Goal: Answer question/provide support

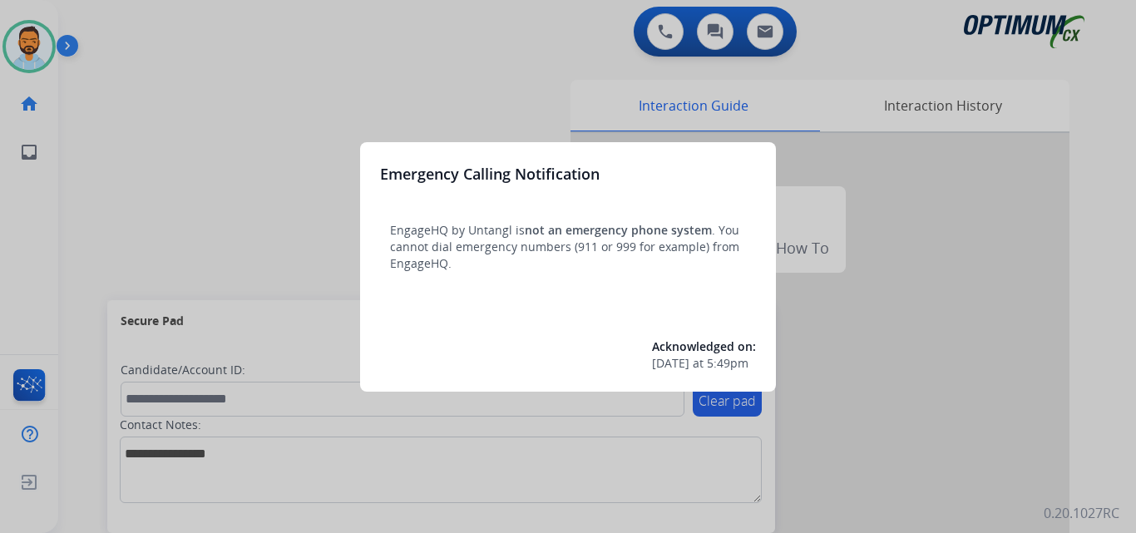
click at [112, 117] on div at bounding box center [568, 266] width 1136 height 533
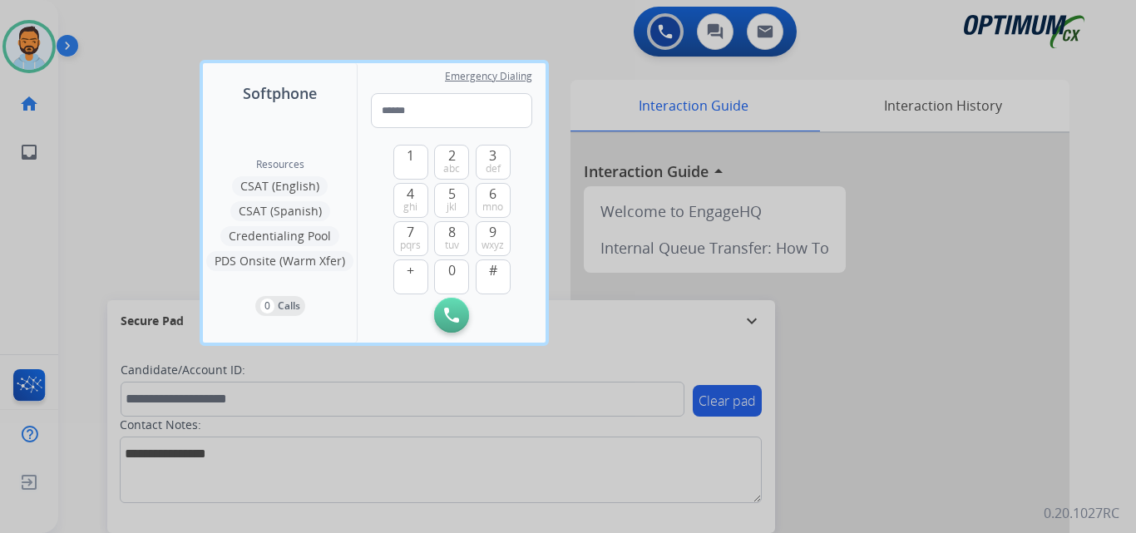
click at [104, 124] on div at bounding box center [568, 266] width 1136 height 533
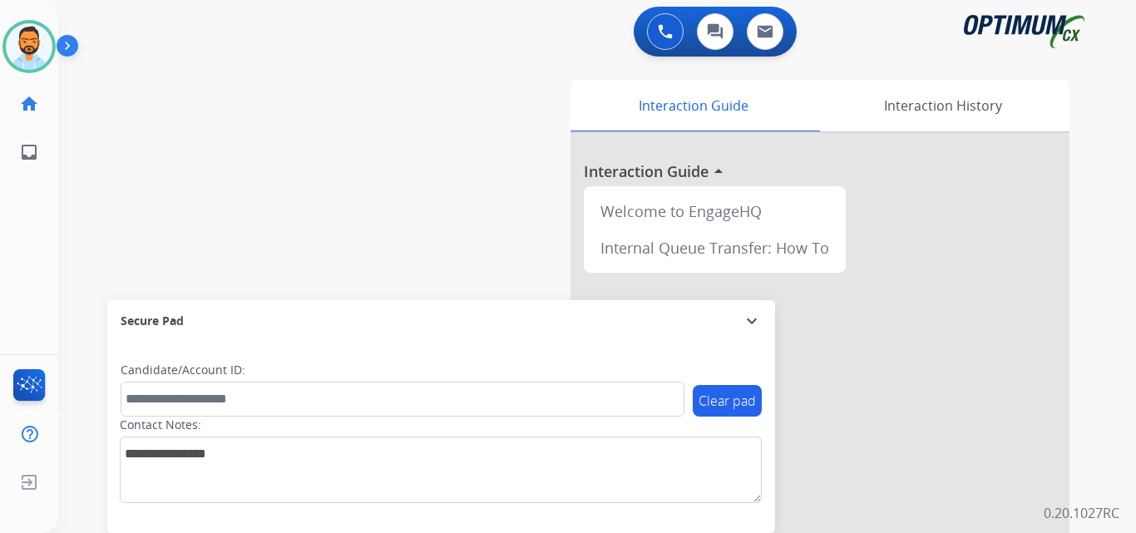
click at [189, 154] on div "swap_horiz Break voice bridge close_fullscreen Connect 3-Way Call merge_type Se…" at bounding box center [577, 407] width 1038 height 694
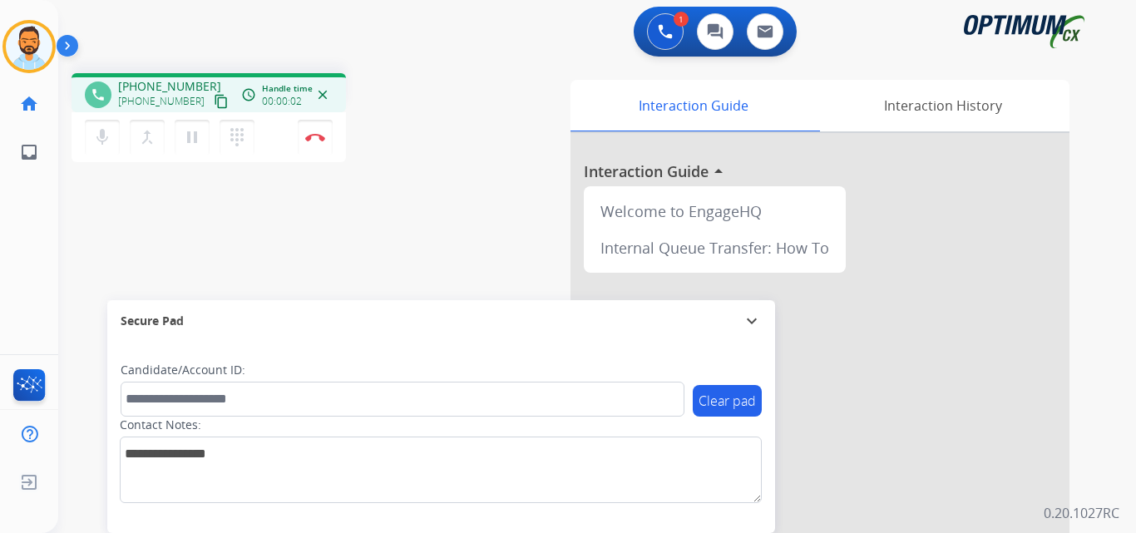
click at [214, 97] on mat-icon "content_copy" at bounding box center [221, 101] width 15 height 15
click at [427, 70] on div "phone [PHONE_NUMBER] [PHONE_NUMBER] content_copy access_time Call metrics Queue…" at bounding box center [577, 407] width 1038 height 694
click at [315, 136] on img at bounding box center [315, 137] width 20 height 8
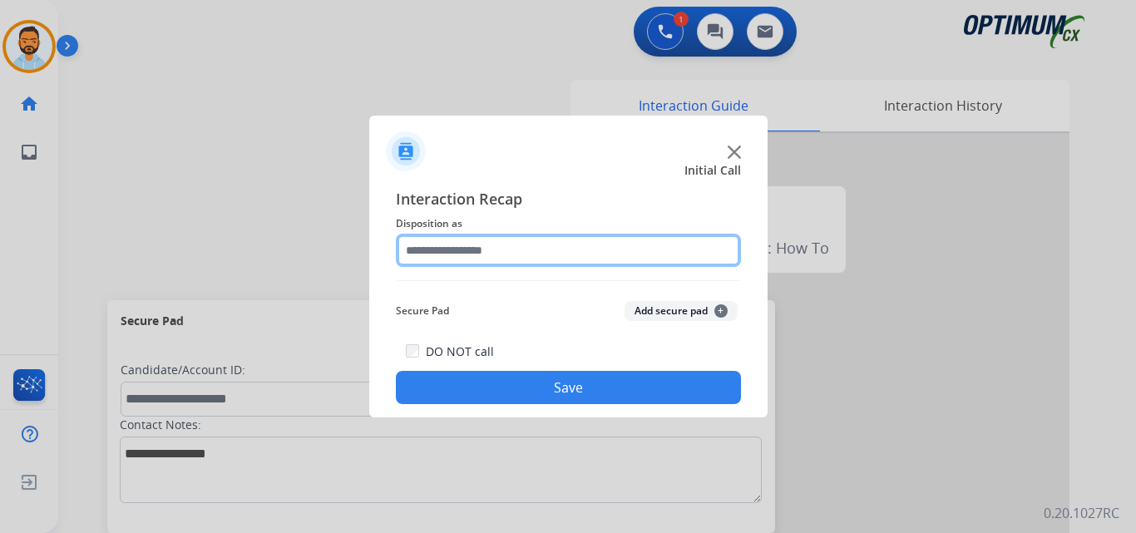
click at [577, 256] on input "text" at bounding box center [568, 250] width 345 height 33
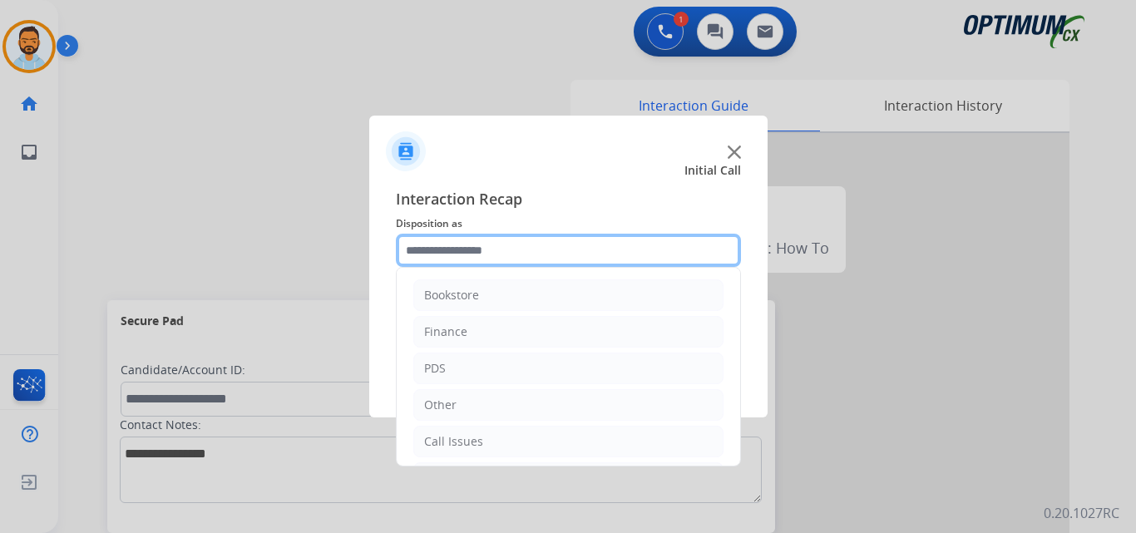
scroll to position [113, 0]
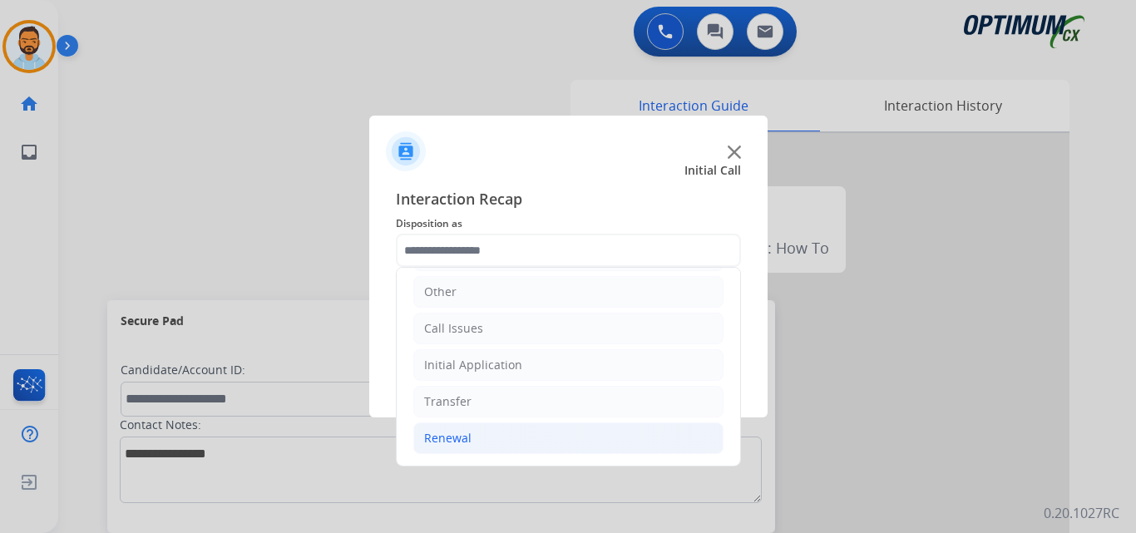
click at [486, 435] on li "Renewal" at bounding box center [568, 439] width 310 height 32
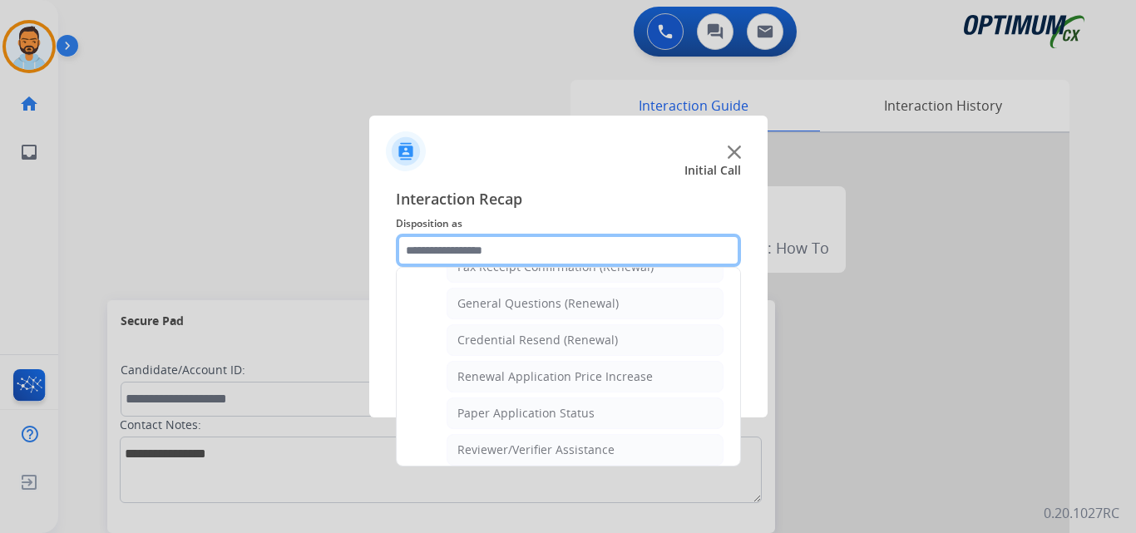
scroll to position [483, 0]
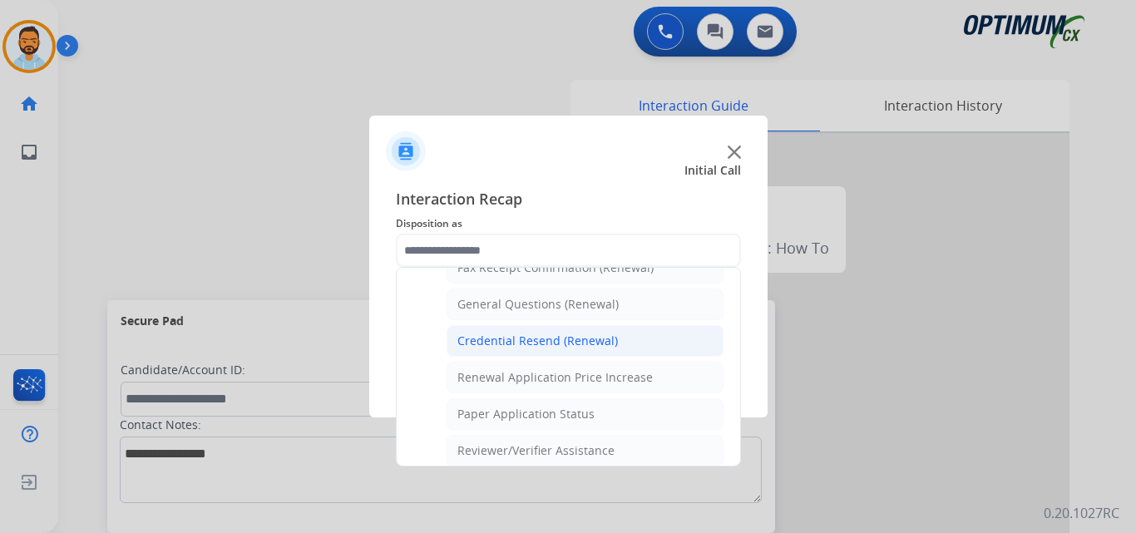
click at [593, 344] on div "Credential Resend (Renewal)" at bounding box center [538, 341] width 161 height 17
type input "**********"
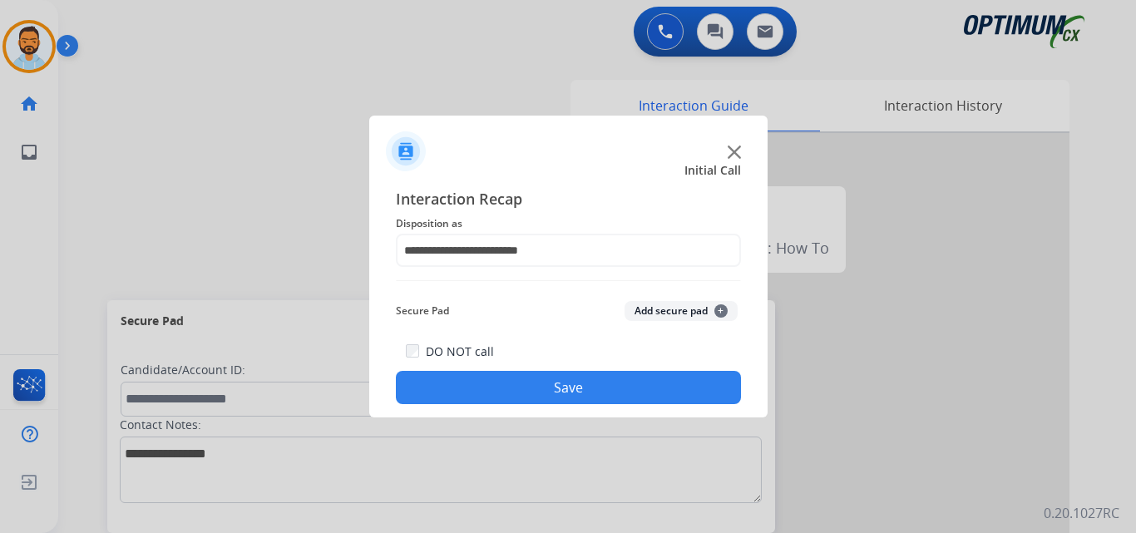
click at [582, 393] on button "Save" at bounding box center [568, 387] width 345 height 33
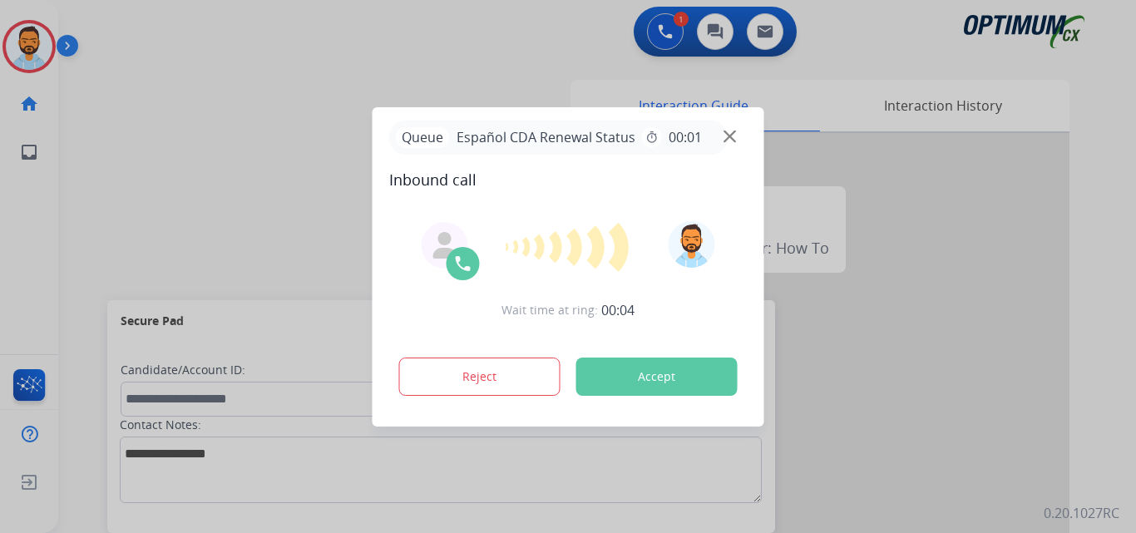
click at [658, 377] on button "Accept" at bounding box center [657, 377] width 161 height 38
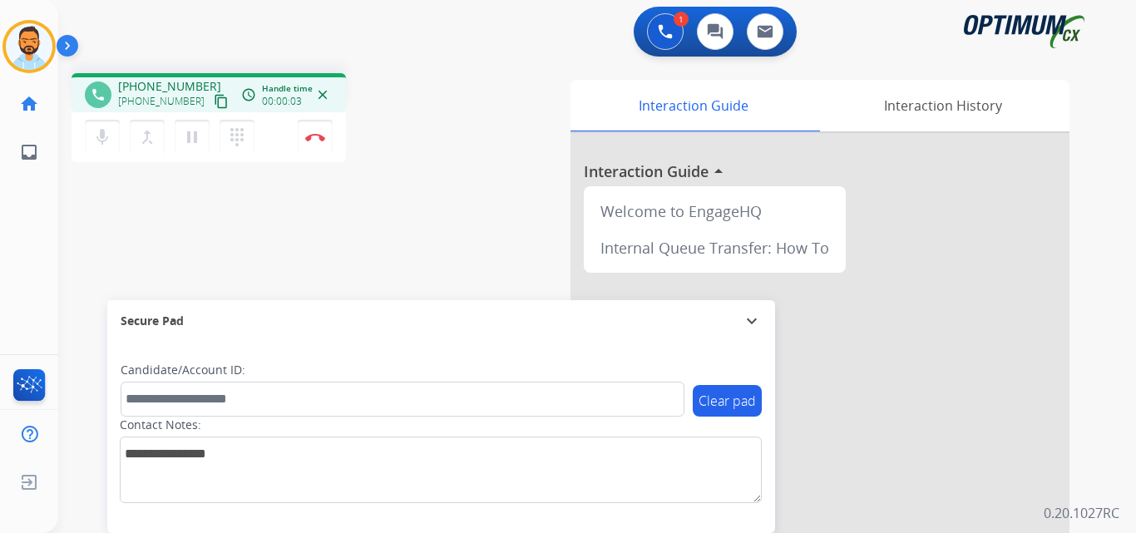
click at [214, 101] on mat-icon "content_copy" at bounding box center [221, 101] width 15 height 15
click at [308, 143] on button "Disconnect" at bounding box center [315, 137] width 35 height 35
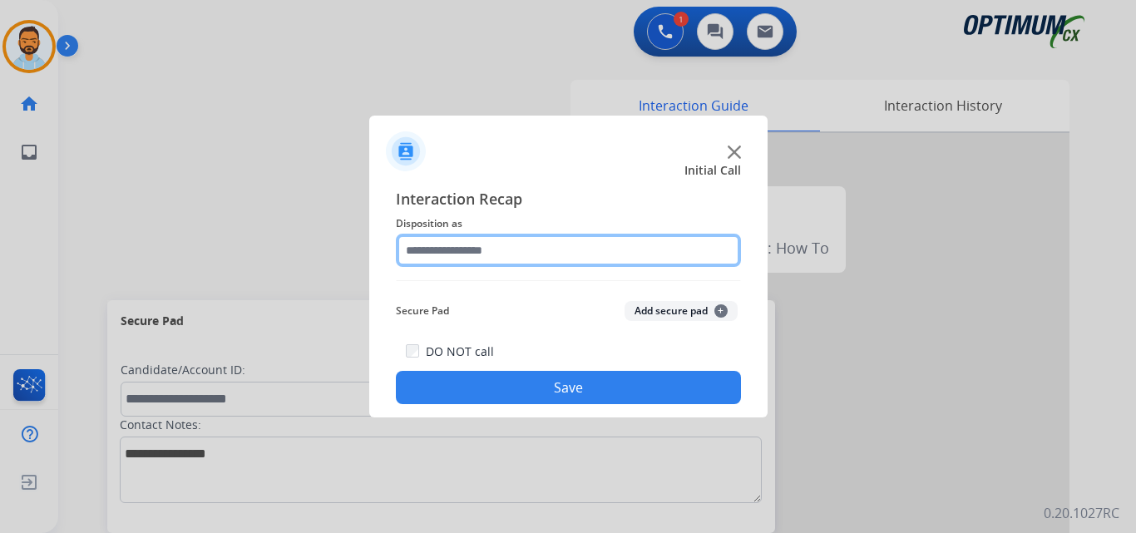
click at [579, 258] on input "text" at bounding box center [568, 250] width 345 height 33
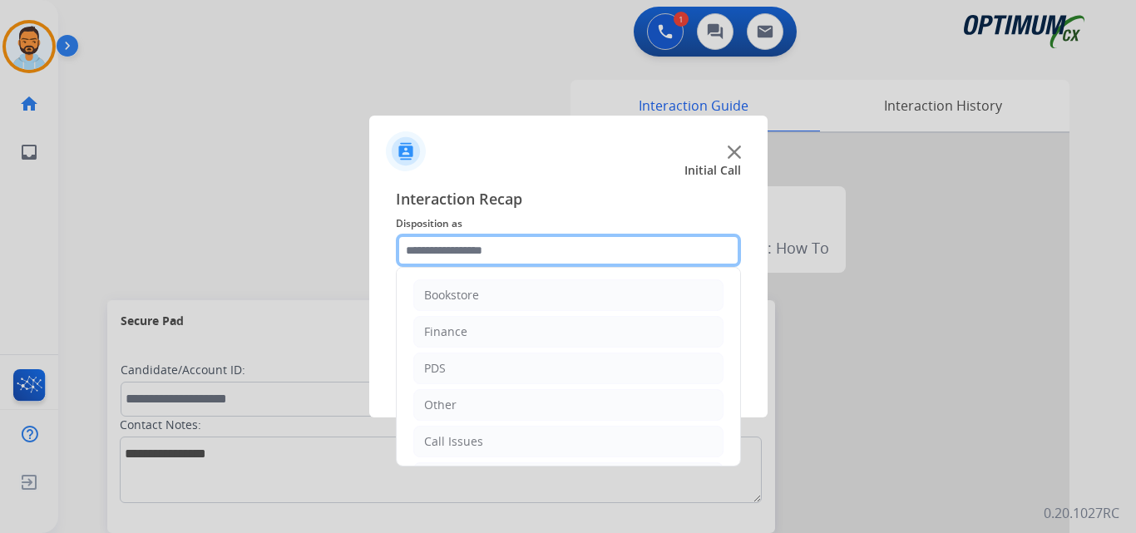
scroll to position [113, 0]
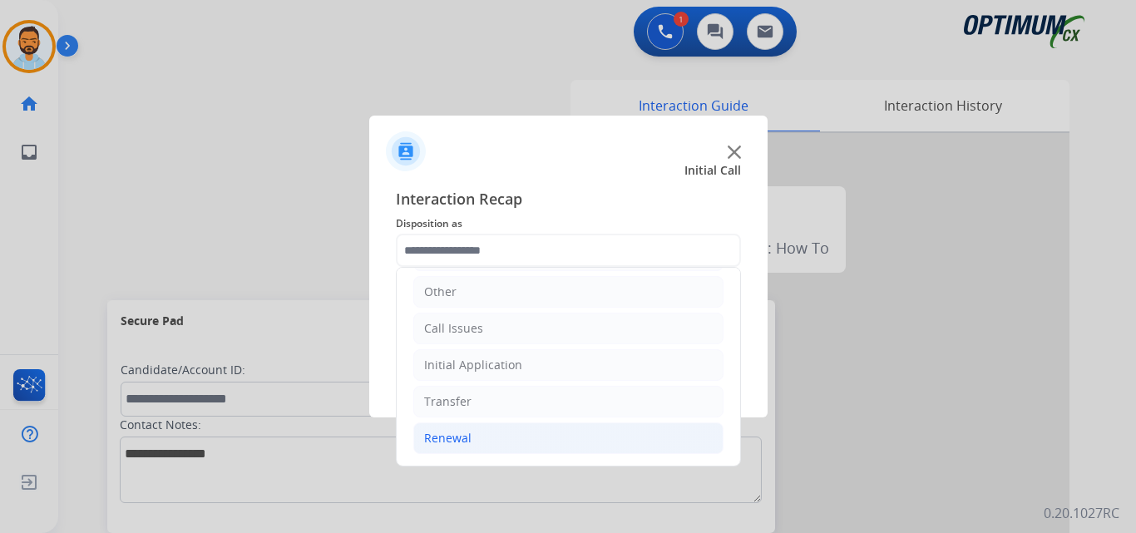
click at [492, 443] on li "Renewal" at bounding box center [568, 439] width 310 height 32
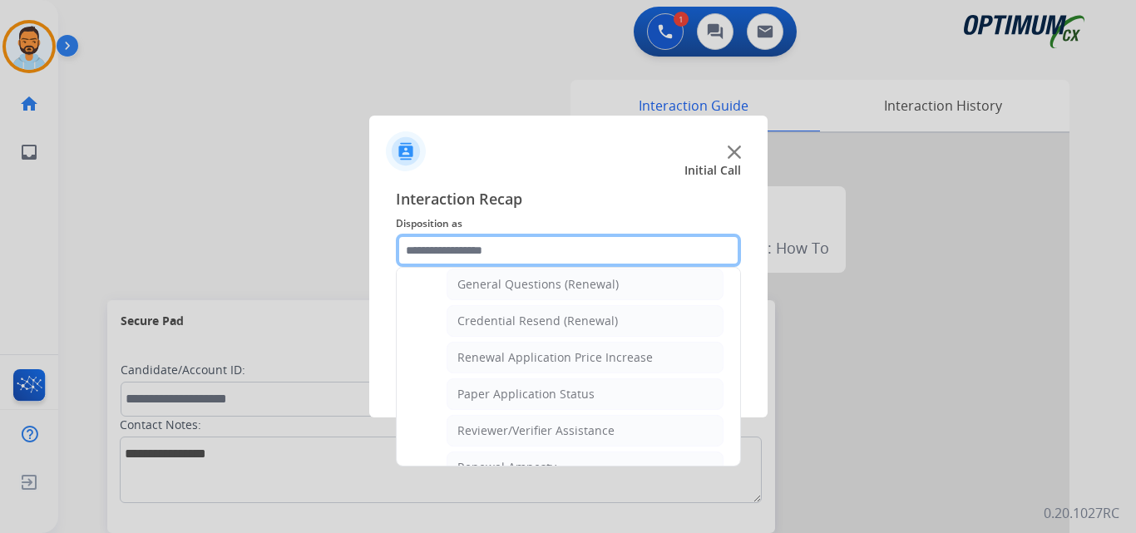
scroll to position [496, 0]
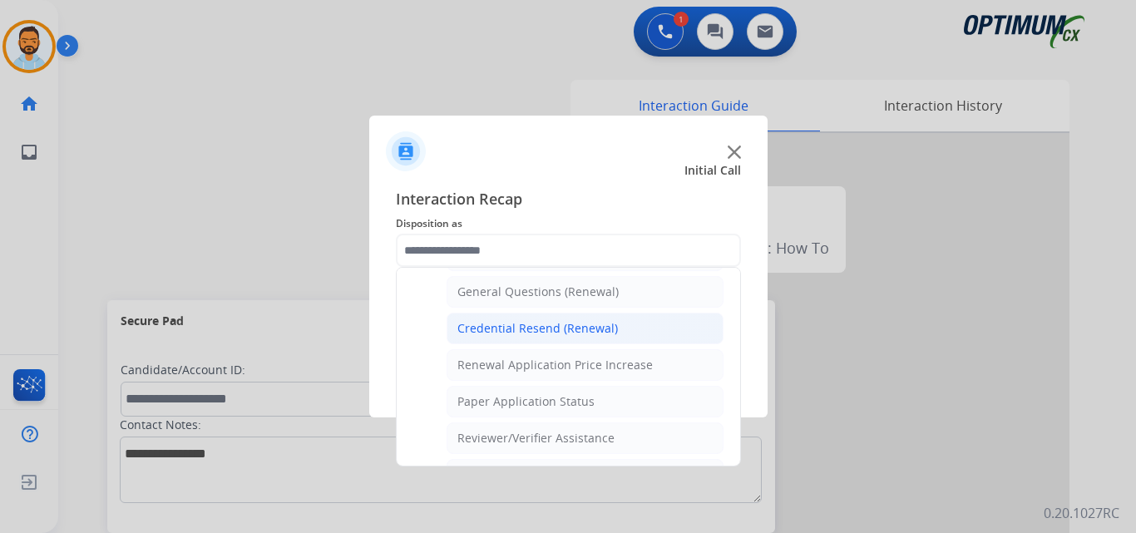
click at [552, 339] on li "Credential Resend (Renewal)" at bounding box center [585, 329] width 277 height 32
type input "**********"
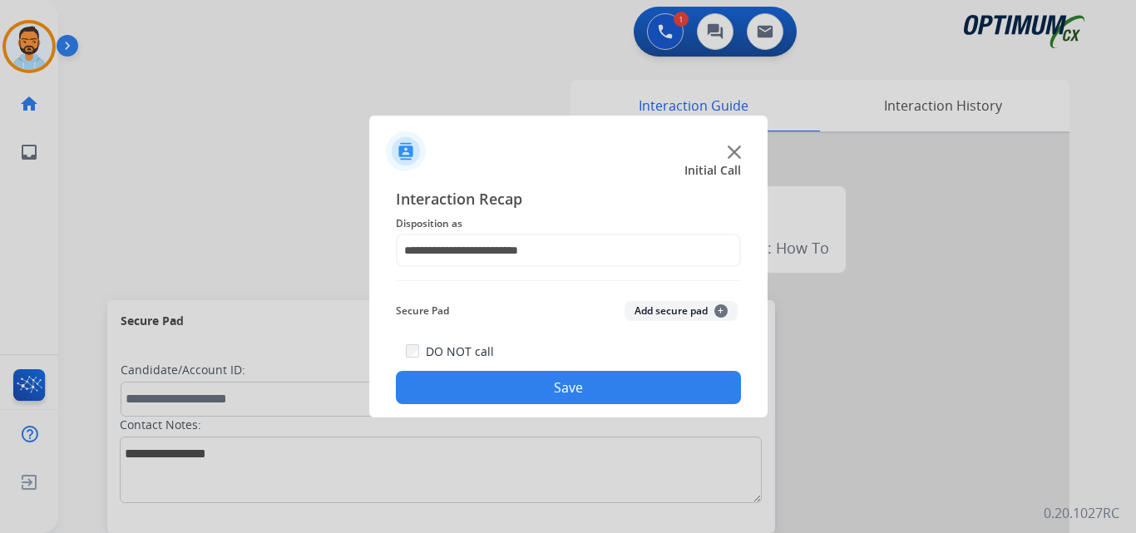
click at [538, 388] on button "Save" at bounding box center [568, 387] width 345 height 33
